Goal: Information Seeking & Learning: Learn about a topic

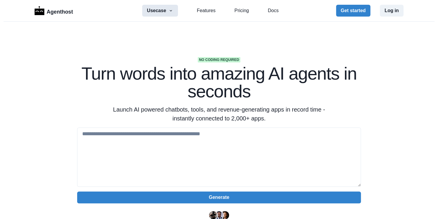
click at [172, 10] on button "Usecase" at bounding box center [160, 11] width 36 height 12
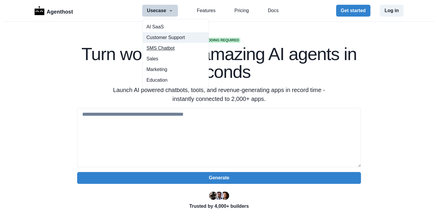
scroll to position [30, 0]
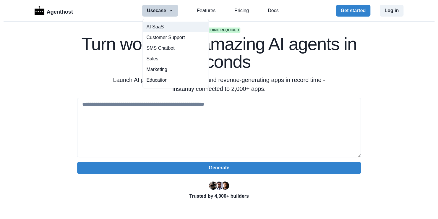
click at [147, 28] on button "AI SaaS" at bounding box center [176, 27] width 66 height 11
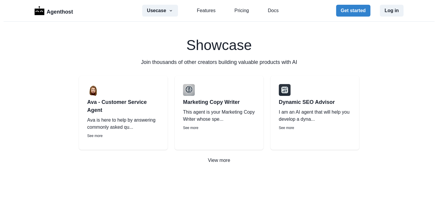
scroll to position [1152, 0]
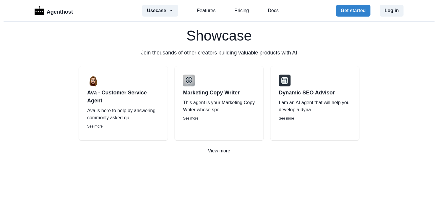
click at [218, 149] on p "View more" at bounding box center [219, 150] width 438 height 7
click at [237, 11] on link "Pricing" at bounding box center [241, 10] width 14 height 7
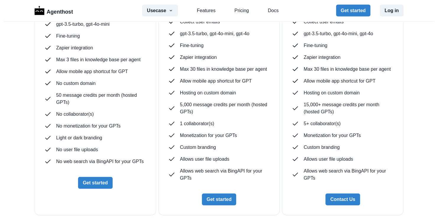
scroll to position [1657, 0]
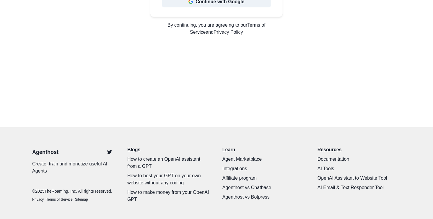
scroll to position [193, 0]
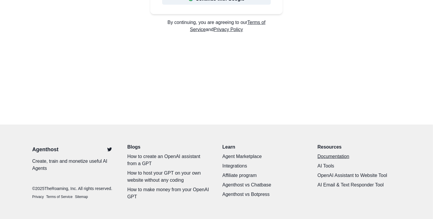
click at [334, 157] on link "Documentation" at bounding box center [359, 156] width 83 height 7
